Goal: Task Accomplishment & Management: Use online tool/utility

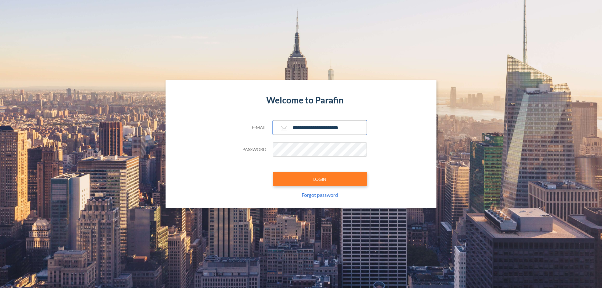
type input "**********"
click at [320, 179] on button "LOGIN" at bounding box center [320, 179] width 94 height 14
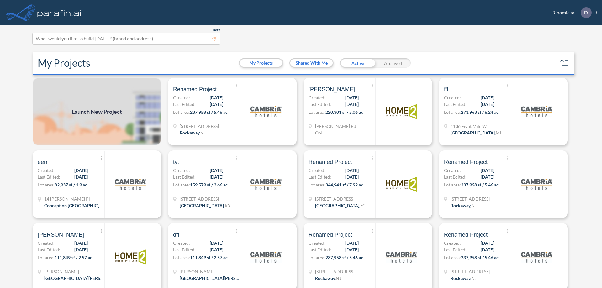
scroll to position [2, 0]
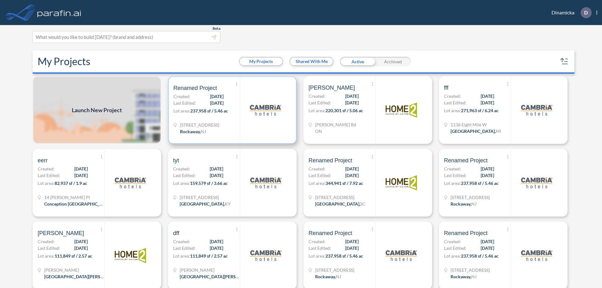
click at [231, 110] on p "Lot area: 237,958 sf / 5.46 ac" at bounding box center [207, 112] width 67 height 9
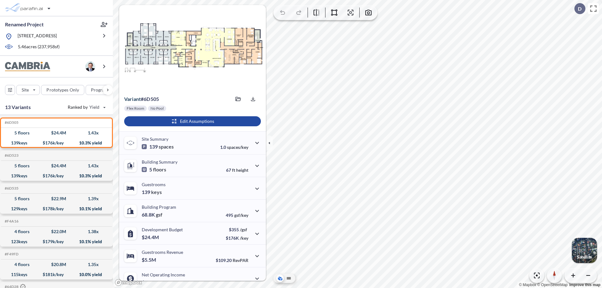
scroll to position [32, 0]
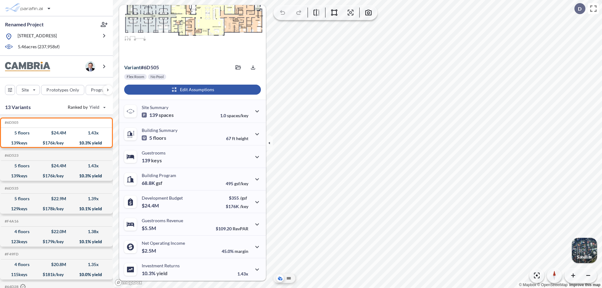
click at [192, 90] on div "button" at bounding box center [192, 90] width 137 height 10
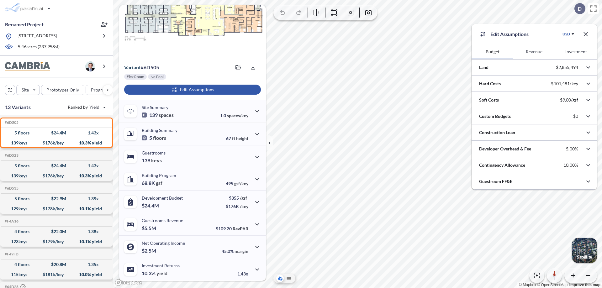
click at [534, 52] on button "Revenue" at bounding box center [535, 51] width 42 height 15
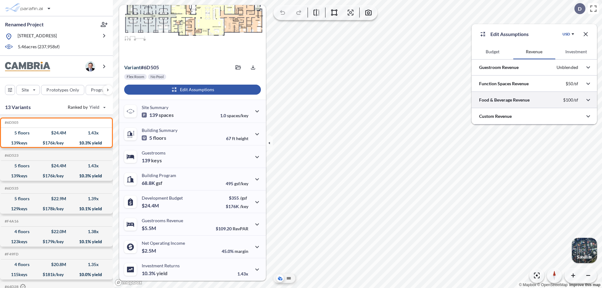
click at [535, 100] on div at bounding box center [535, 100] width 126 height 16
